Goal: Task Accomplishment & Management: Complete application form

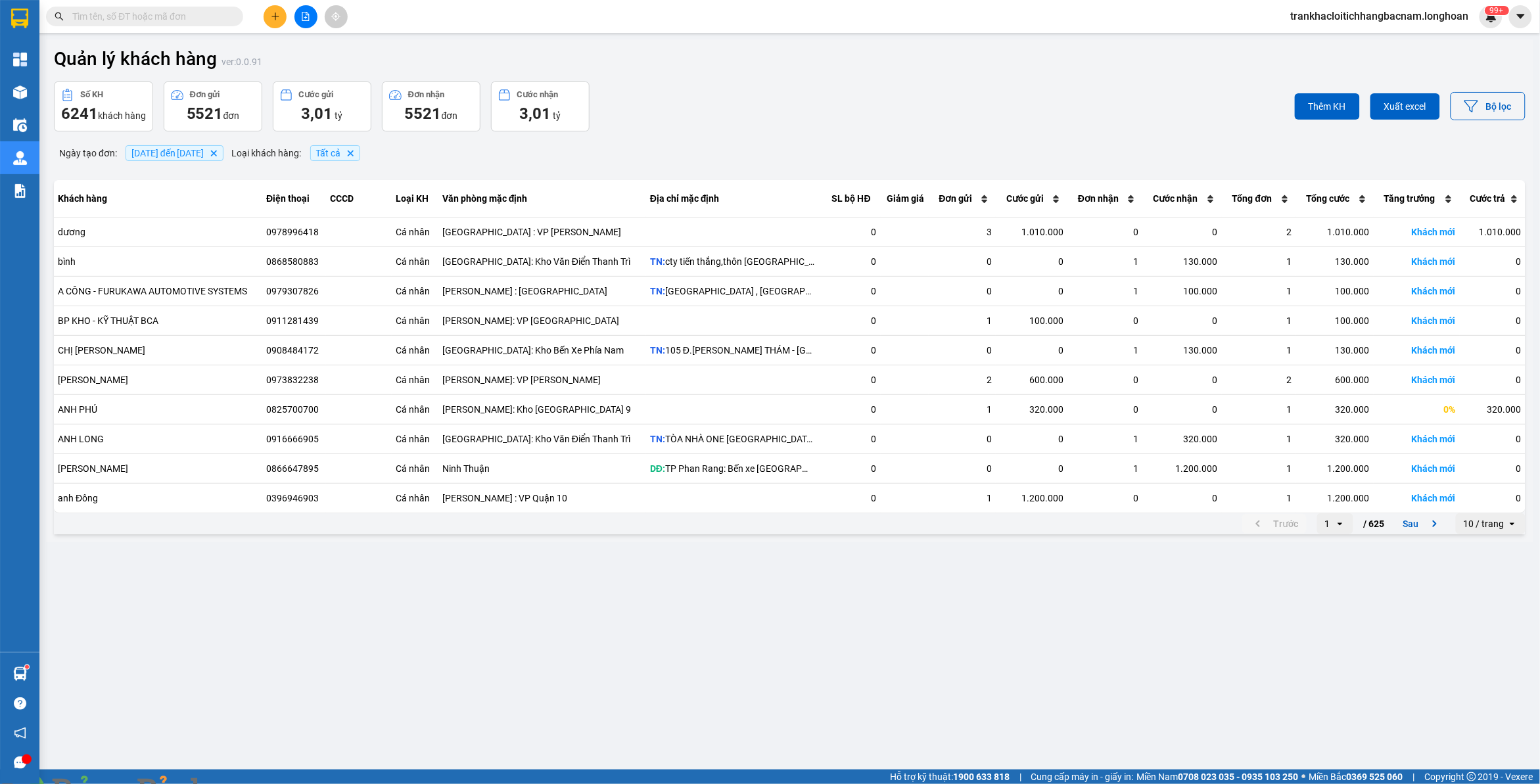
click at [152, 17] on input "text" at bounding box center [150, 17] width 155 height 15
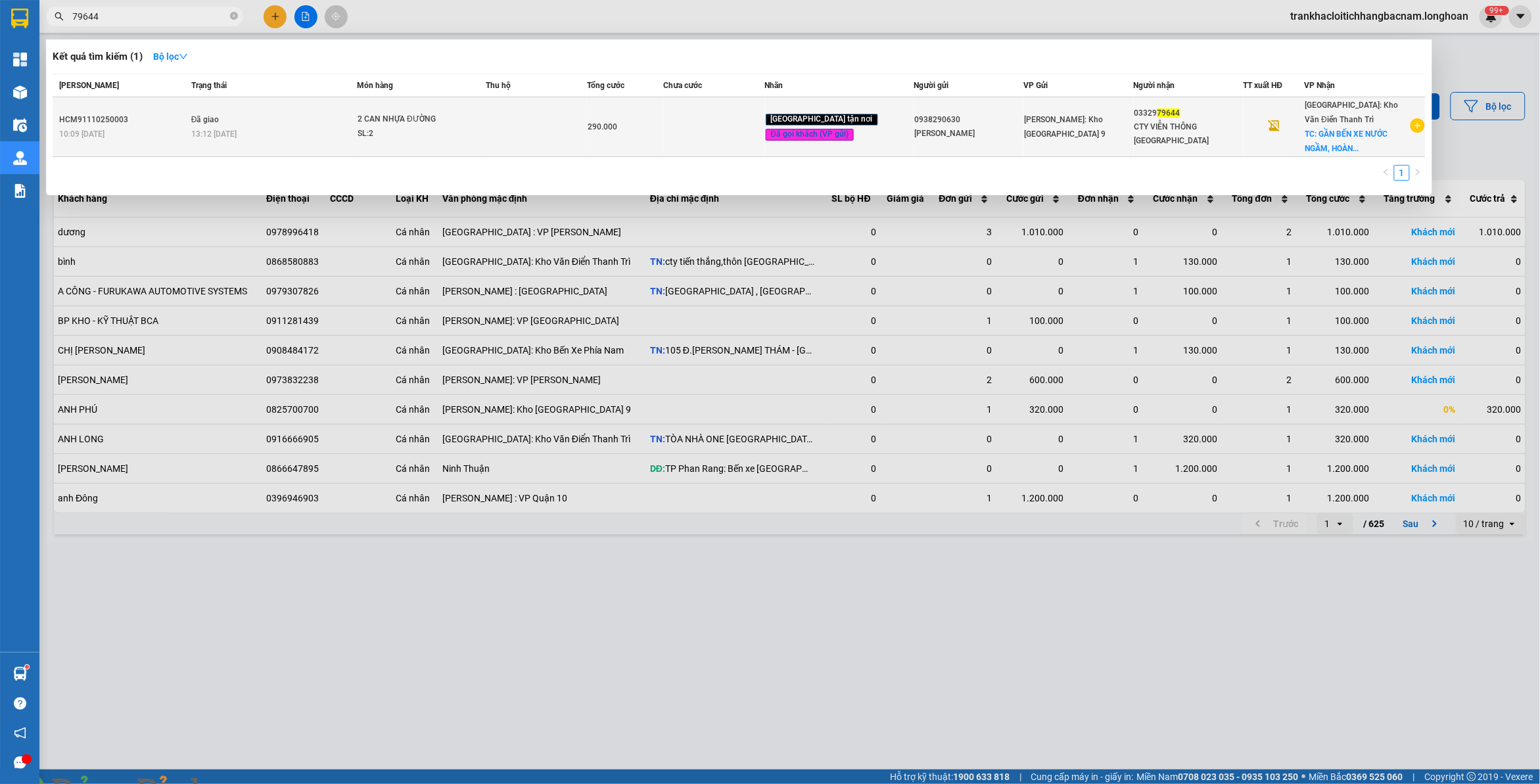
type input "79644"
click at [390, 136] on div "SL: 2" at bounding box center [407, 134] width 99 height 15
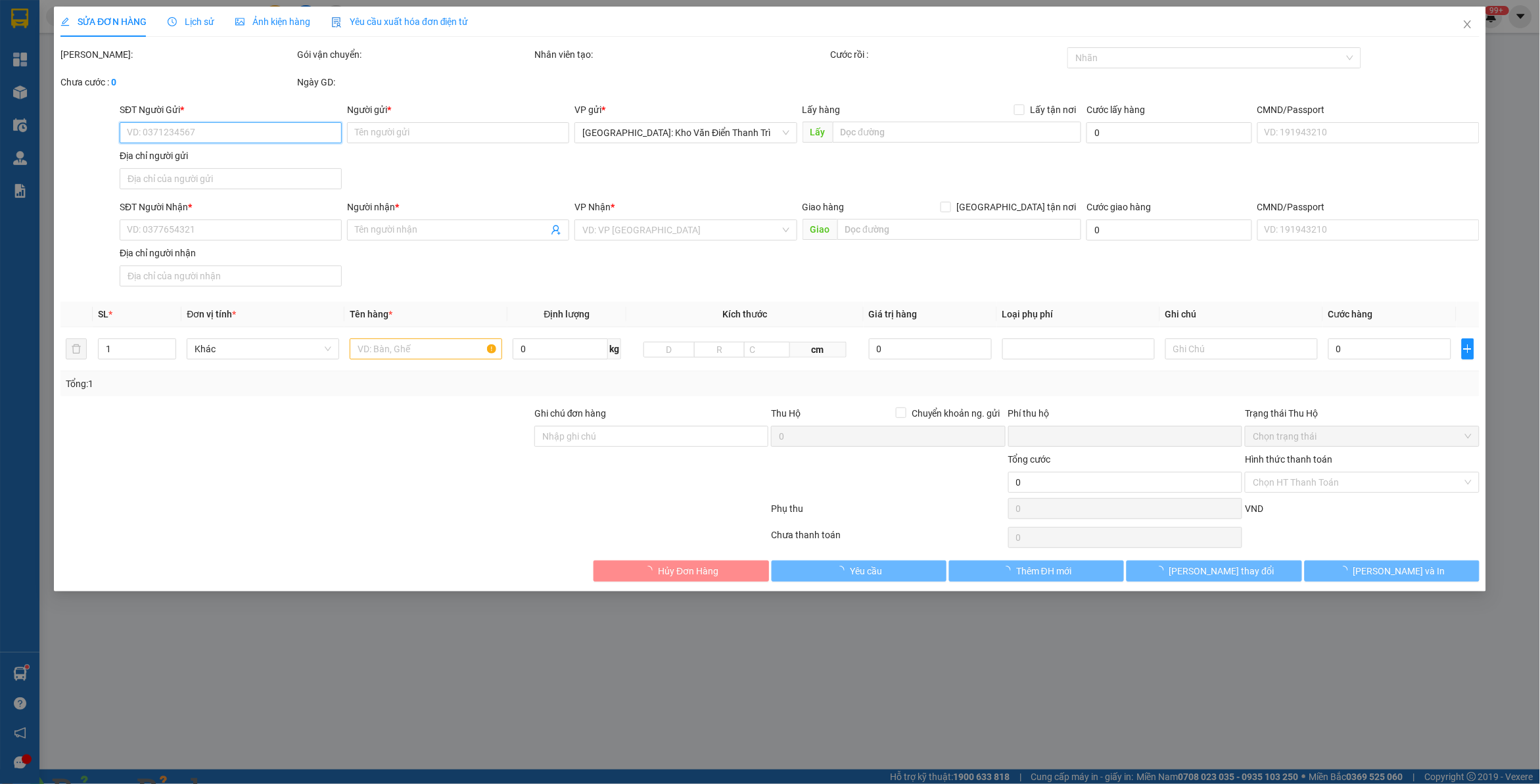
type input "0938290630"
type input "[PERSON_NAME]"
type input "0332979644"
type input "CTY VIỄN THÔNG [GEOGRAPHIC_DATA]"
checkbox input "true"
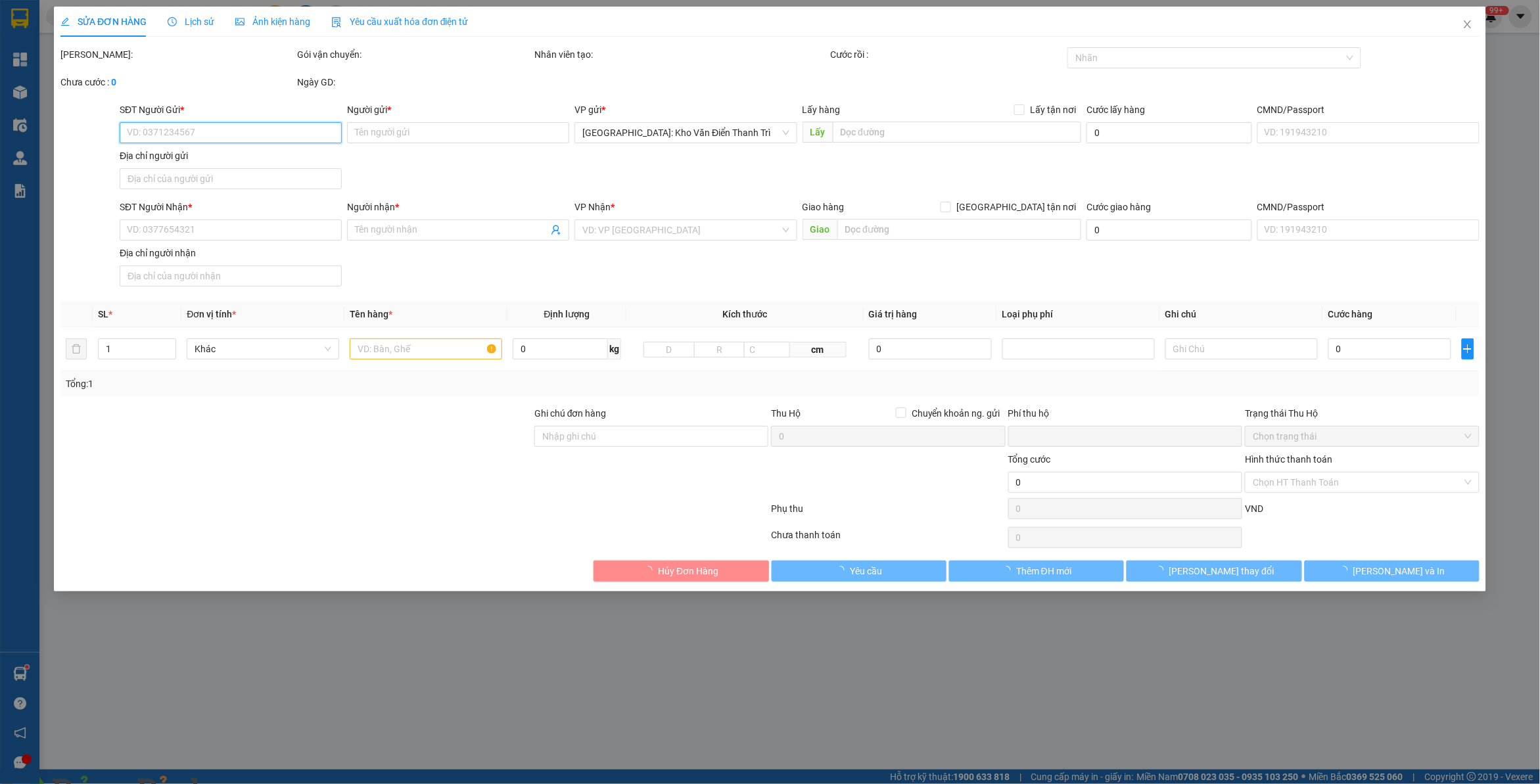
type input "GẦN BẾN XE NƯỚC NGẦM, [GEOGRAPHIC_DATA], [GEOGRAPHIC_DATA]"
type input "VẬN CHUYỂN NHẸ TAY - HƯ VỠ KHÔNG ĐỀN"
type input "0"
type input "290.000"
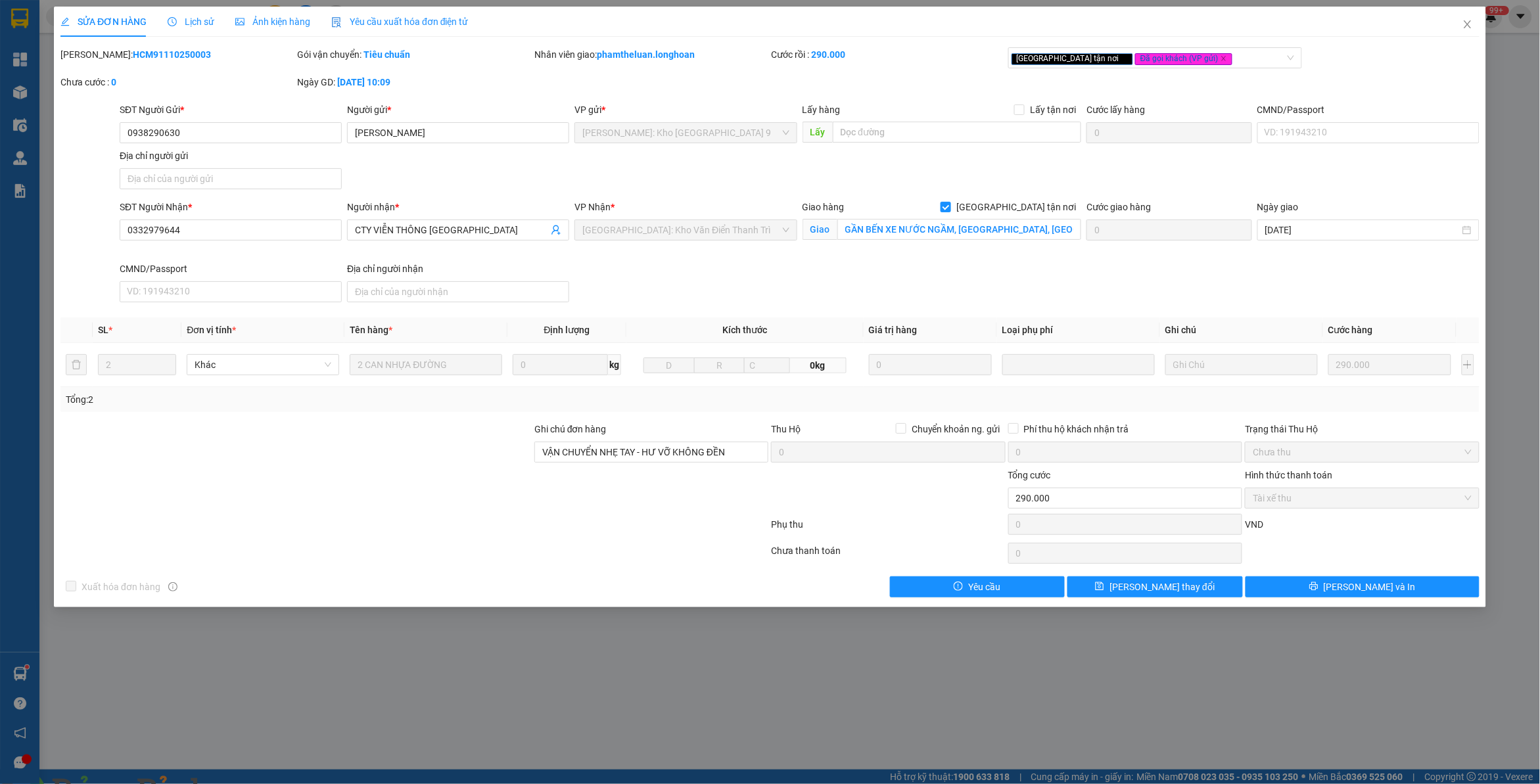
click at [195, 23] on span "Lịch sử" at bounding box center [191, 21] width 47 height 11
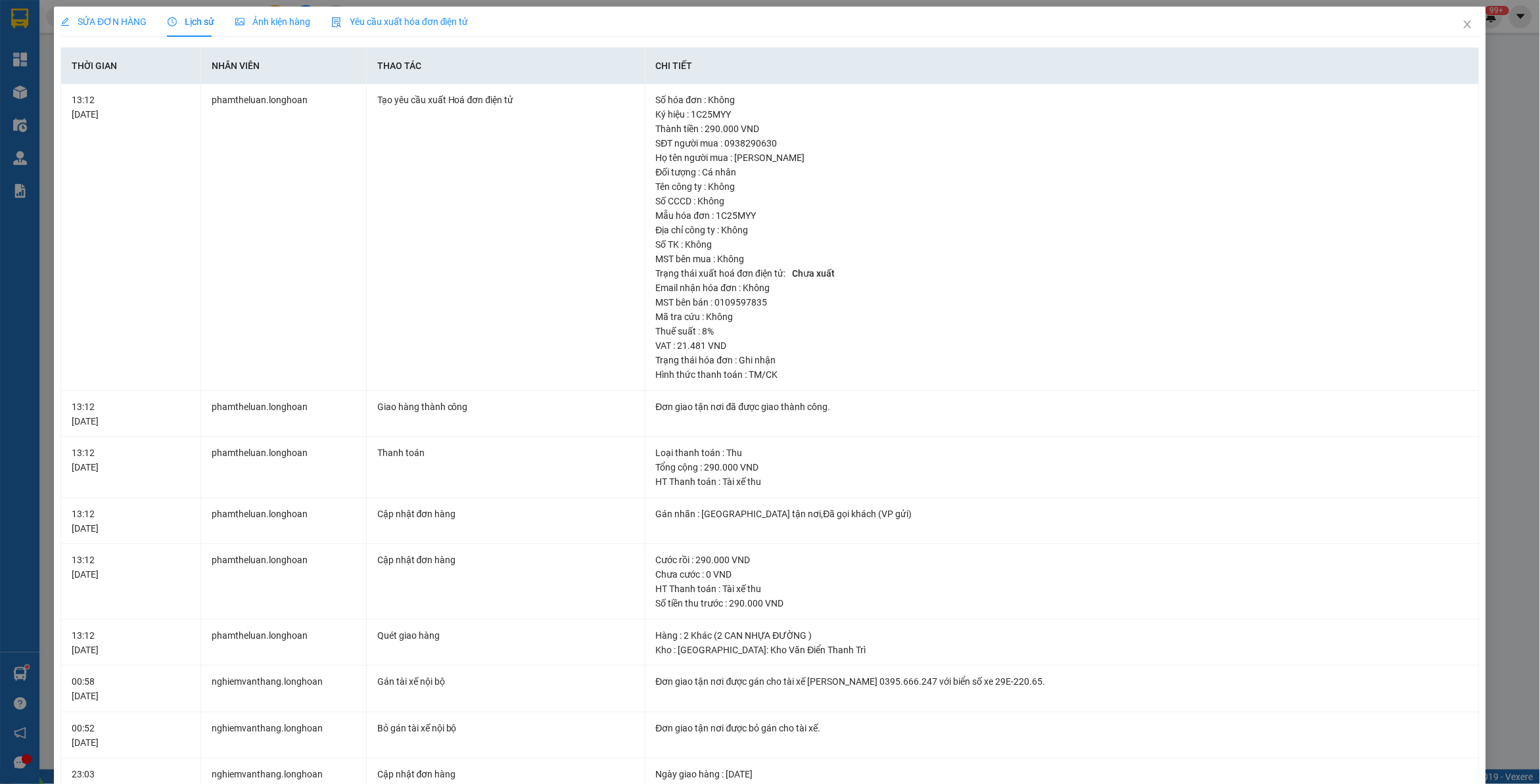
click at [242, 783] on span at bounding box center [226, 792] width 32 height 13
drag, startPoint x: 697, startPoint y: 471, endPoint x: 743, endPoint y: 470, distance: 46.0
click at [743, 470] on div "Tổng cộng : 290.000 VND" at bounding box center [1062, 467] width 812 height 15
click at [242, 783] on img at bounding box center [238, 792] width 8 height 8
click at [1463, 23] on icon "close" at bounding box center [1468, 24] width 11 height 11
